Goal: Information Seeking & Learning: Compare options

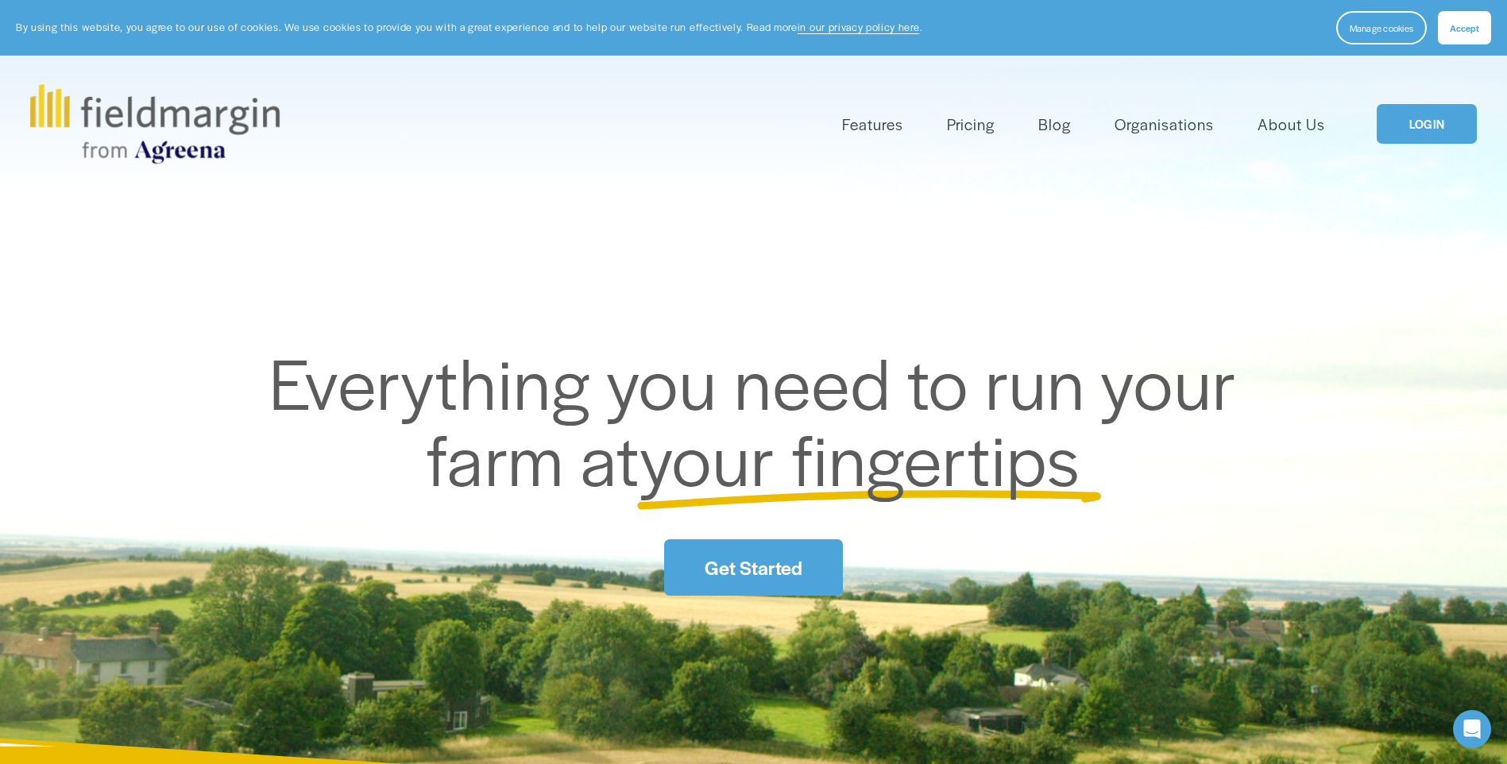
click at [1467, 133] on link "LOGIN" at bounding box center [1427, 124] width 100 height 41
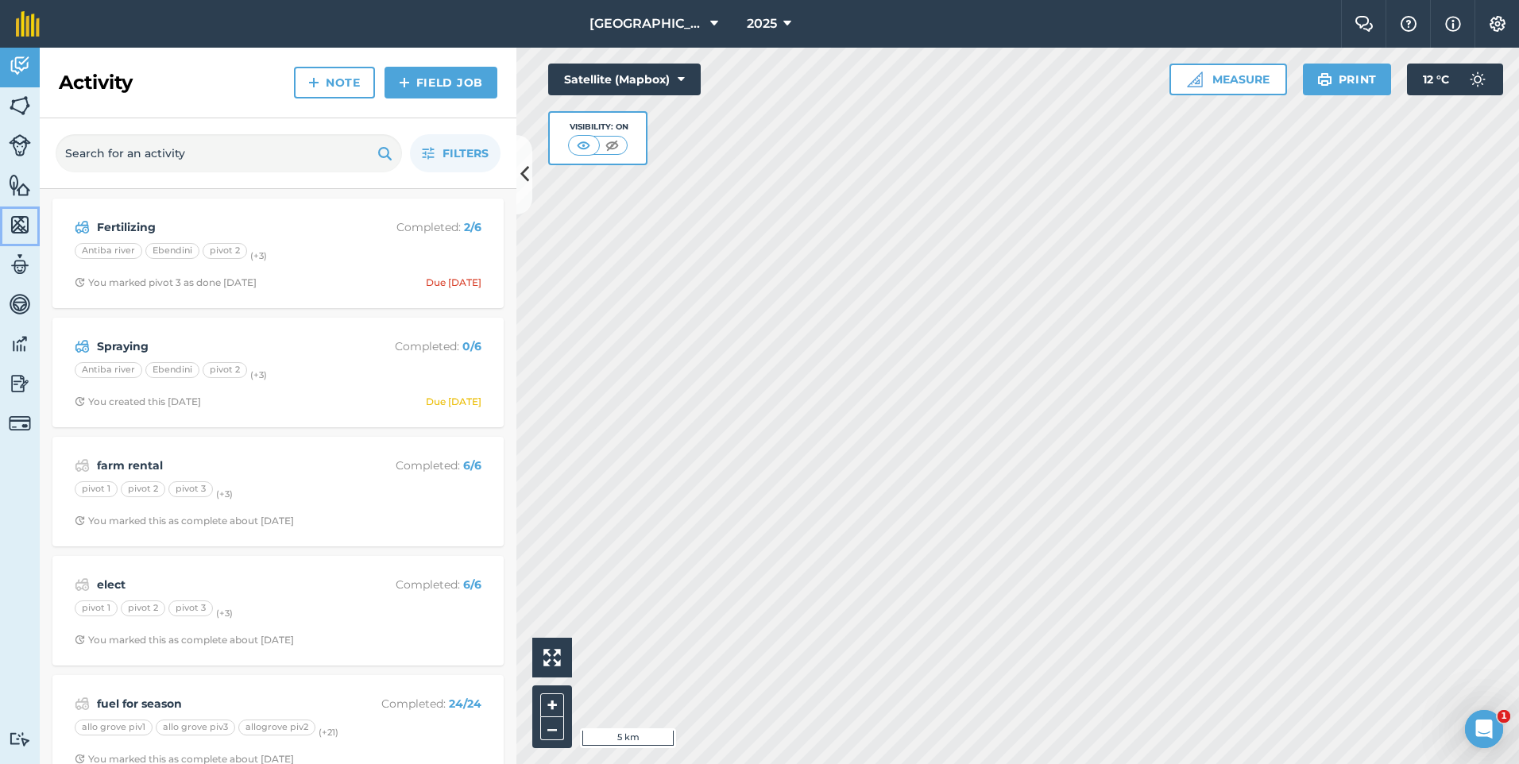
click at [20, 229] on img at bounding box center [20, 225] width 22 height 24
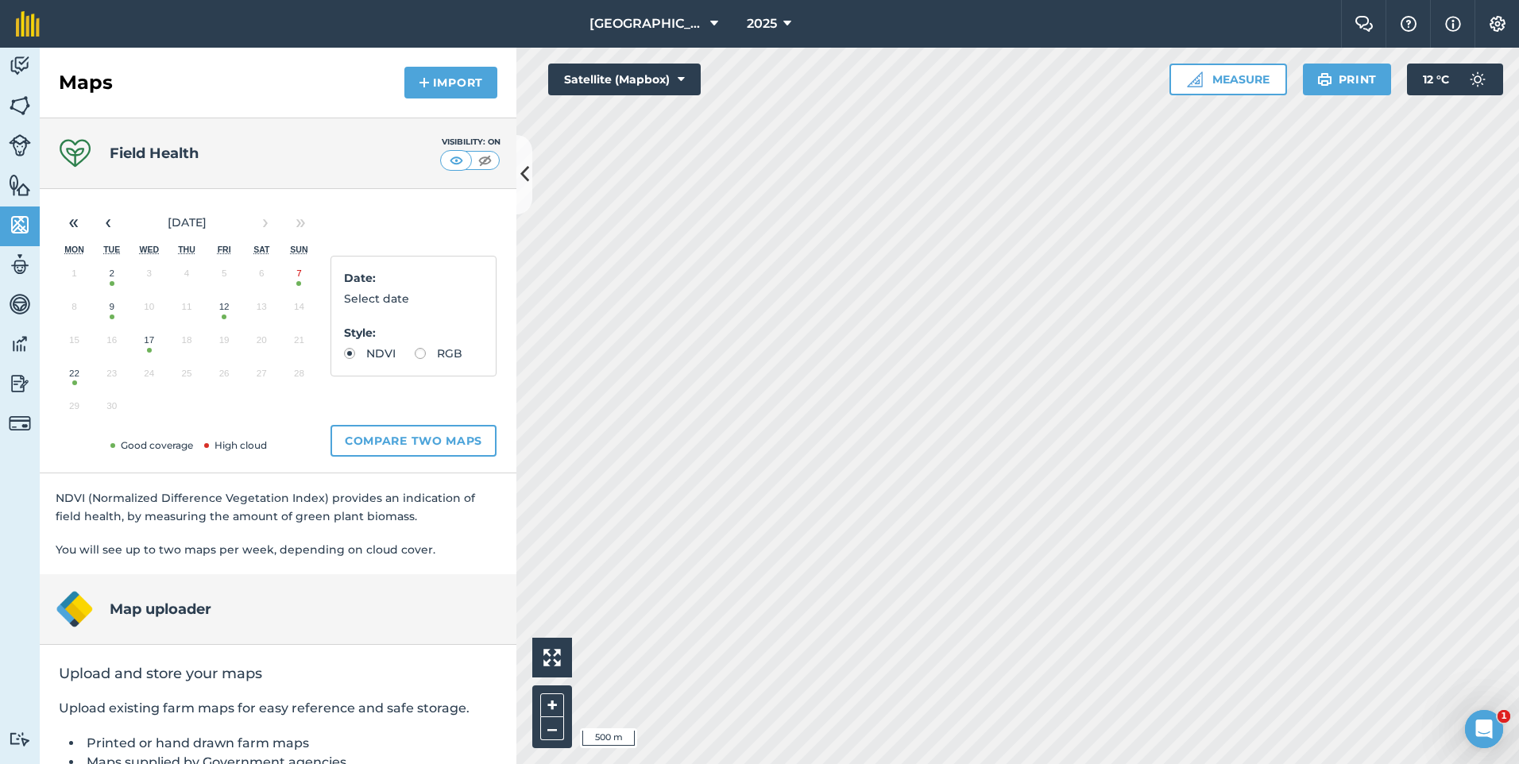
click at [73, 383] on button "22" at bounding box center [74, 377] width 37 height 33
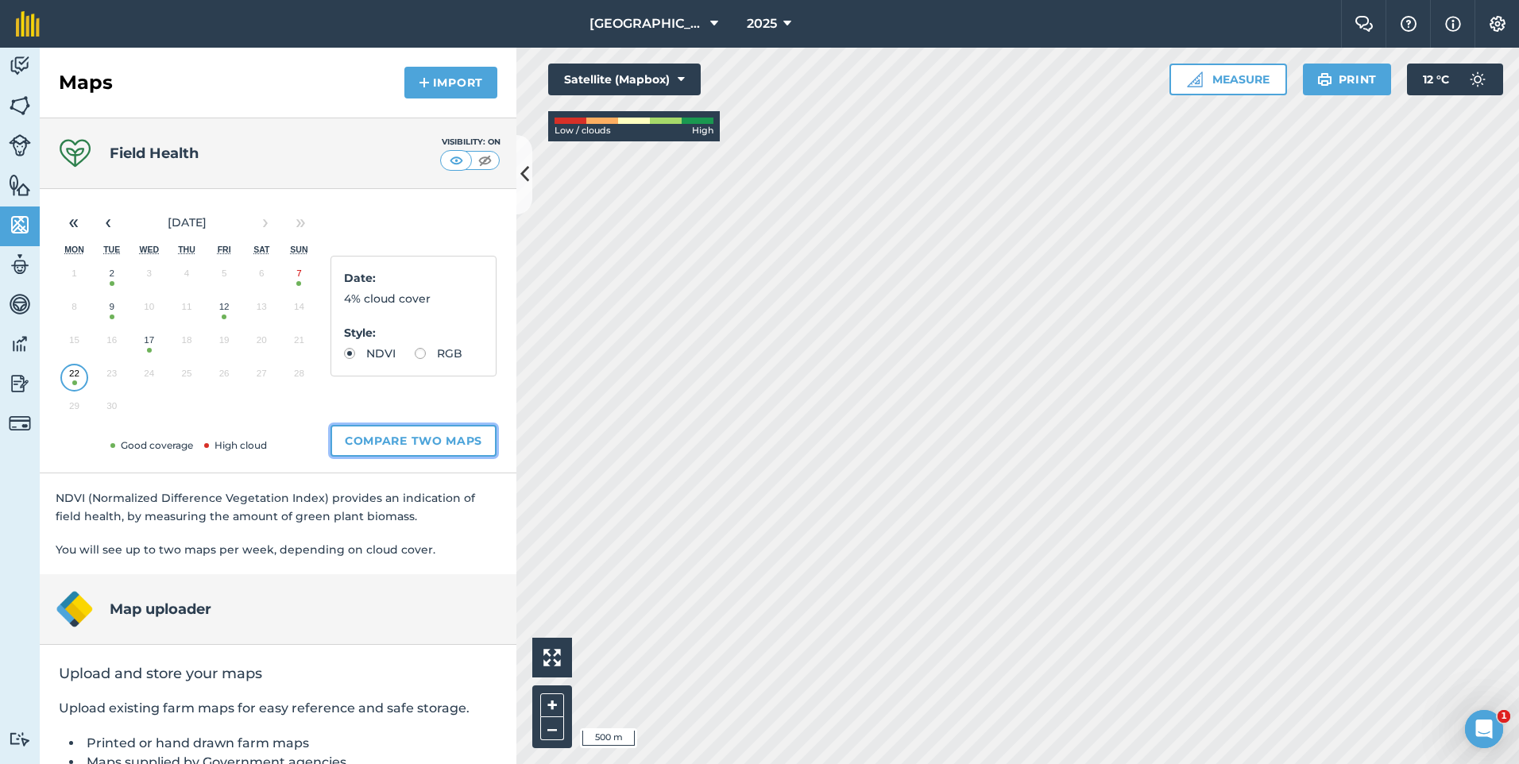
click at [420, 442] on button "Compare two maps" at bounding box center [413, 441] width 166 height 32
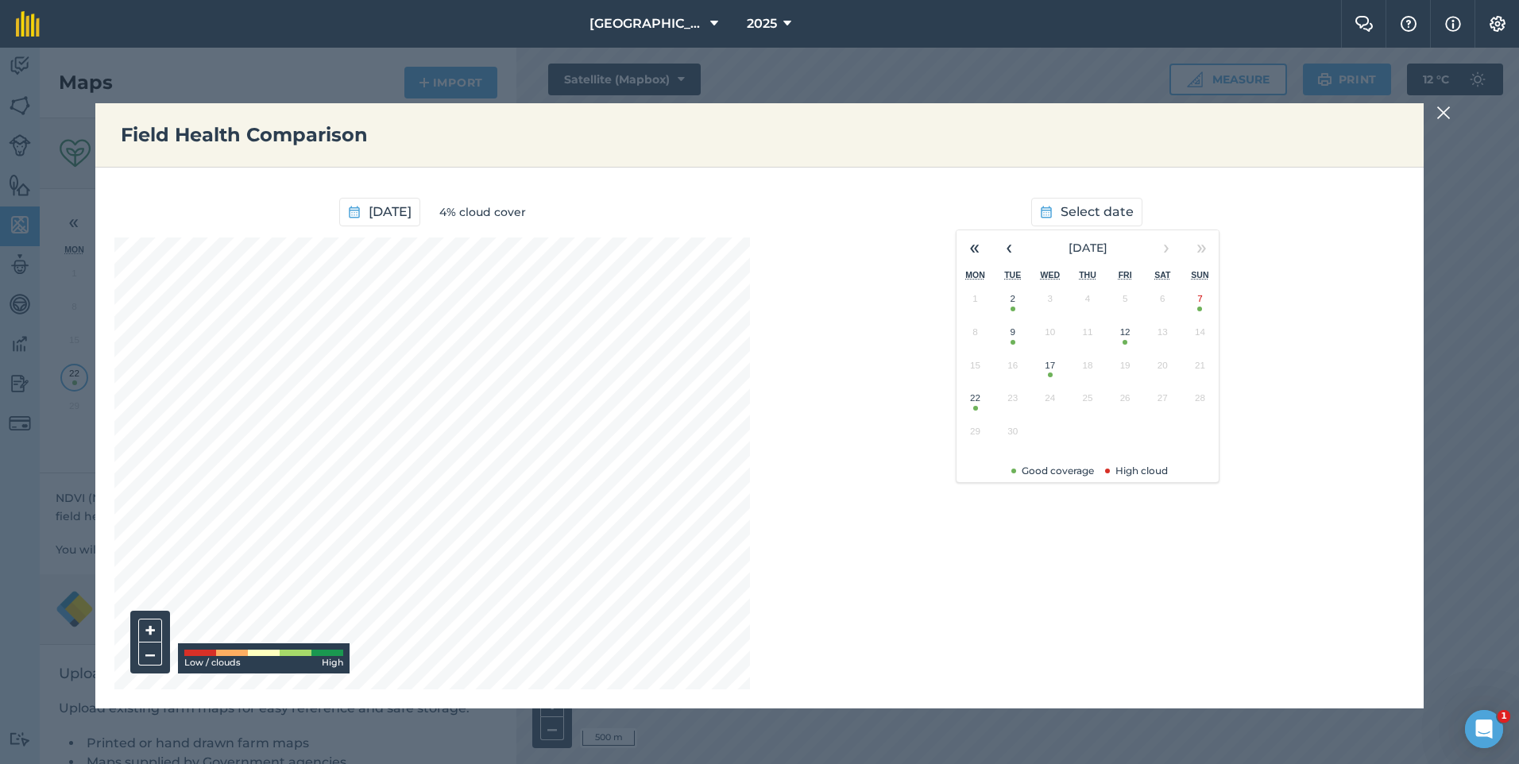
click at [1125, 343] on button "12" at bounding box center [1125, 335] width 37 height 33
